Goal: Information Seeking & Learning: Learn about a topic

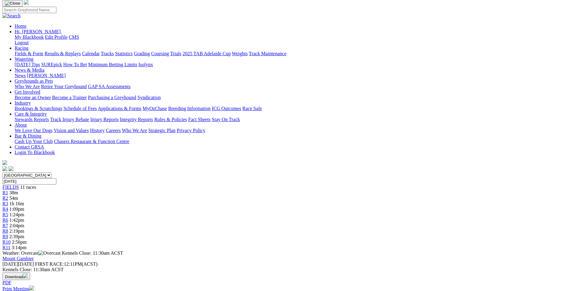
scroll to position [61, 0]
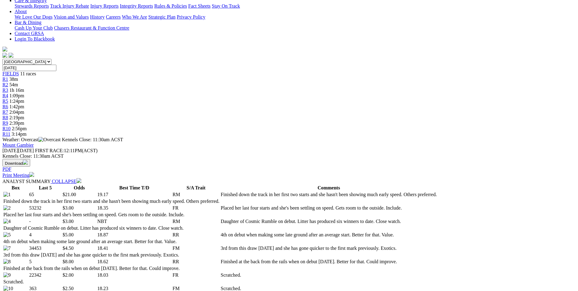
scroll to position [0, 0]
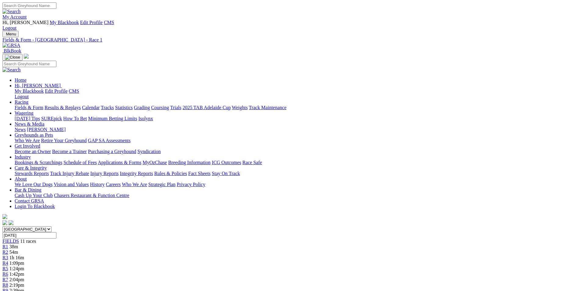
click at [20, 43] on img at bounding box center [11, 45] width 18 height 5
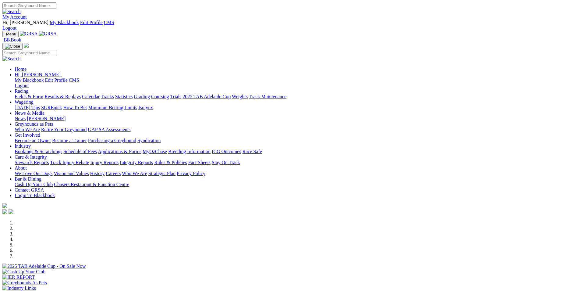
click at [34, 99] on link "Wagering" at bounding box center [24, 101] width 19 height 5
click at [28, 88] on link "Racing" at bounding box center [22, 90] width 14 height 5
click at [100, 94] on link "Calendar" at bounding box center [91, 96] width 18 height 5
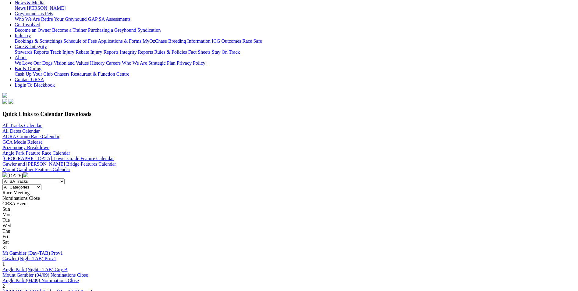
scroll to position [30, 0]
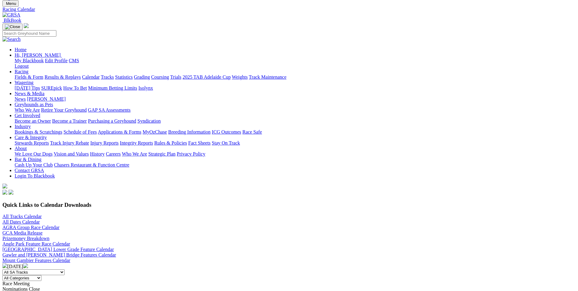
click at [28, 263] on img at bounding box center [25, 265] width 5 height 5
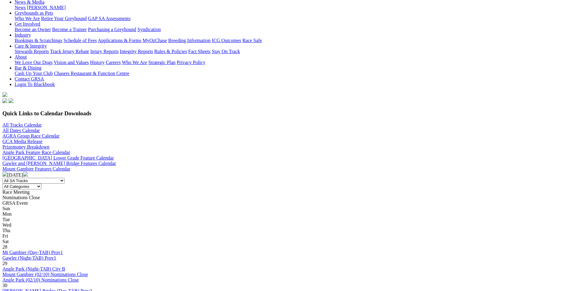
scroll to position [91, 0]
